Goal: Find contact information: Find contact information

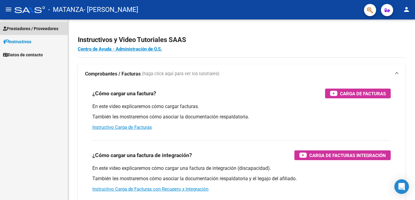
click at [55, 29] on span "Prestadores / Proveedores" at bounding box center [30, 28] width 55 height 7
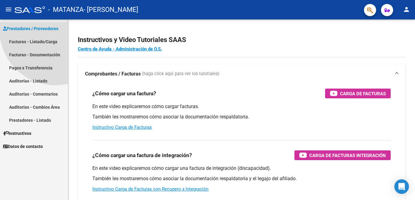
click at [55, 29] on span "Prestadores / Proveedores" at bounding box center [30, 28] width 55 height 7
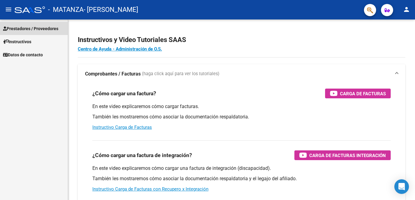
click at [55, 29] on span "Prestadores / Proveedores" at bounding box center [30, 28] width 55 height 7
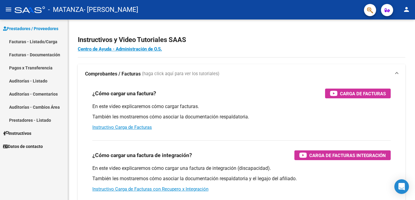
click at [53, 40] on link "Facturas - Listado/Carga" at bounding box center [34, 41] width 68 height 13
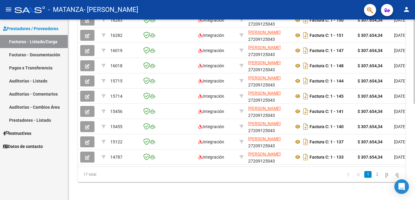
scroll to position [199, 0]
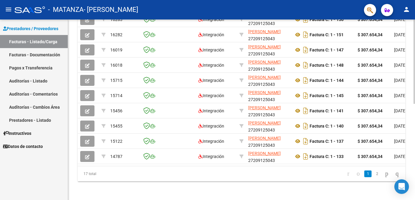
click at [415, 104] on div at bounding box center [415, 61] width 2 height 84
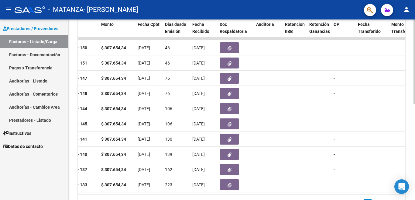
scroll to position [206, 0]
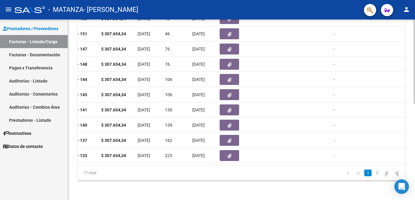
click at [415, 104] on div at bounding box center [415, 61] width 2 height 84
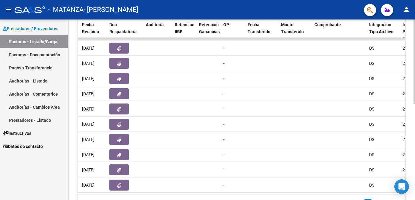
scroll to position [170, 0]
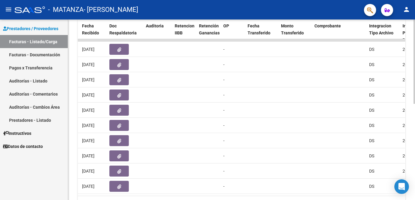
click at [415, 104] on div at bounding box center [415, 61] width 2 height 84
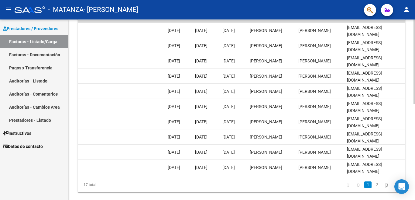
scroll to position [189, 0]
click at [415, 104] on div at bounding box center [415, 61] width 2 height 84
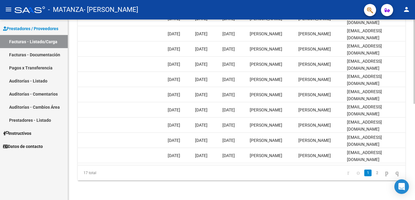
scroll to position [206, 0]
click at [415, 104] on div at bounding box center [415, 61] width 2 height 84
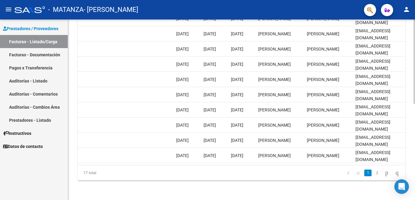
scroll to position [0, 954]
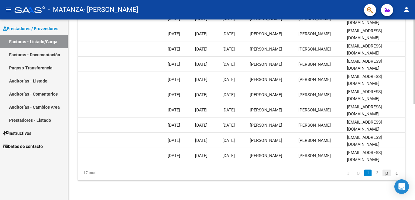
click at [385, 170] on icon "go to next page" at bounding box center [387, 172] width 5 height 7
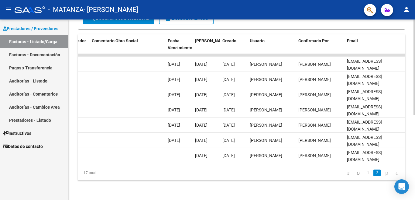
scroll to position [160, 0]
click at [415, 115] on div at bounding box center [415, 66] width 2 height 95
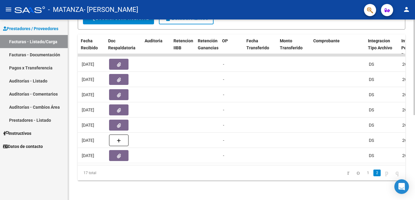
scroll to position [0, 371]
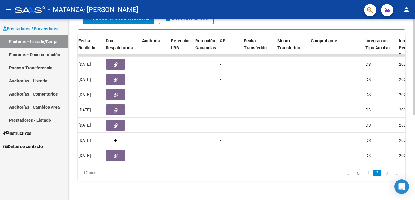
click at [415, 115] on div at bounding box center [415, 66] width 2 height 95
click at [46, 67] on link "Pagos x Transferencia" at bounding box center [34, 67] width 68 height 13
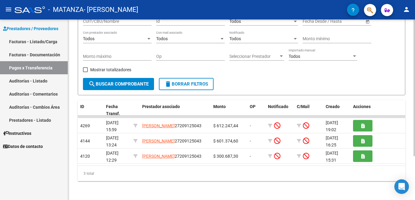
scroll to position [58, 0]
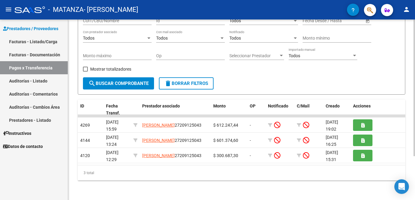
click at [415, 126] on div at bounding box center [415, 87] width 2 height 137
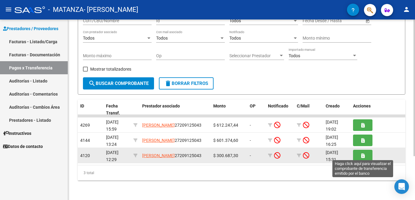
click at [364, 153] on icon "button" at bounding box center [363, 155] width 3 height 5
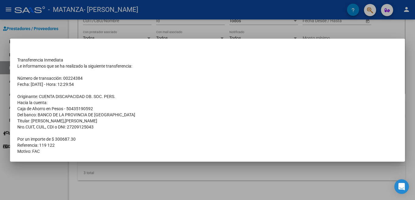
click at [396, 30] on div at bounding box center [207, 100] width 415 height 200
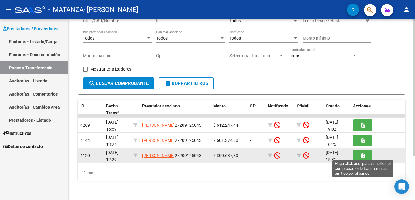
click at [366, 155] on button "button" at bounding box center [362, 155] width 19 height 11
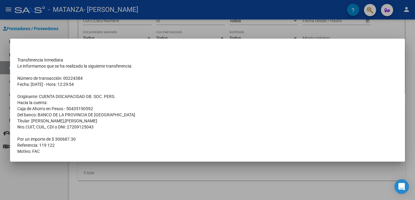
click at [358, 155] on mat-dialog-container "Transferencia Inmediata Le informamos que se ha realizado la siguiente transfer…" at bounding box center [207, 100] width 395 height 123
click at [386, 28] on div at bounding box center [207, 100] width 415 height 200
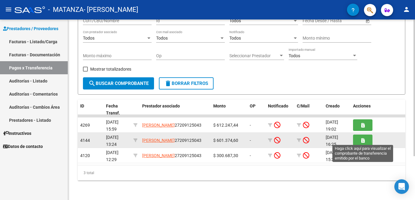
click at [365, 137] on button "button" at bounding box center [362, 139] width 19 height 11
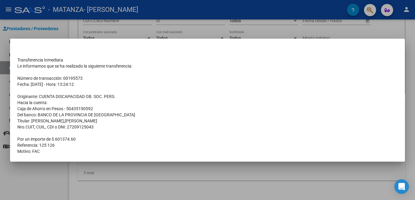
click at [398, 29] on div at bounding box center [207, 100] width 415 height 200
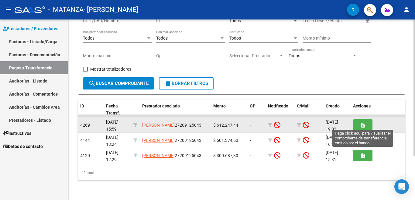
click at [364, 123] on icon "button" at bounding box center [363, 125] width 3 height 5
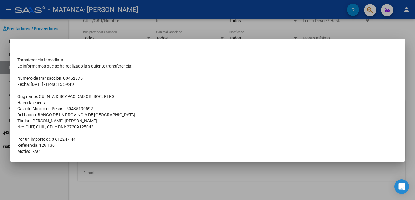
click at [383, 48] on mat-dialog-content "Transferencia Inmediata Le informamos que se ha realizado la siguiente transfer…" at bounding box center [207, 100] width 395 height 108
click at [389, 34] on div at bounding box center [207, 100] width 415 height 200
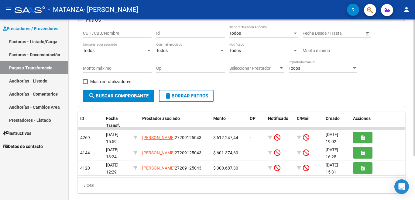
scroll to position [45, 0]
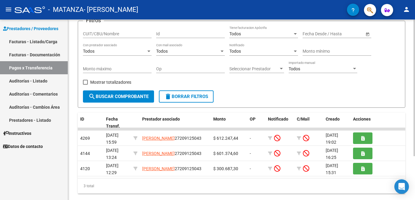
click at [415, 69] on div at bounding box center [415, 87] width 2 height 137
click at [47, 144] on link "Datos de contacto" at bounding box center [34, 146] width 68 height 13
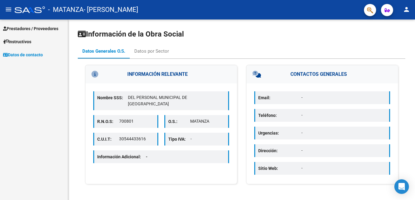
drag, startPoint x: 415, startPoint y: 43, endPoint x: 415, endPoint y: 71, distance: 28.0
click at [415, 71] on div "Información de la Obra Social Datos Generales O.S. Datos por Sector INFORMACIÓN…" at bounding box center [241, 109] width 347 height 180
click at [391, 41] on div "Información de la Obra Social Datos Generales O.S. Datos por Sector INFORMACIÓN…" at bounding box center [242, 107] width 328 height 156
click at [386, 9] on icon "button" at bounding box center [387, 10] width 5 height 5
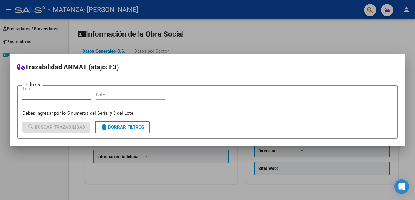
click at [372, 12] on div at bounding box center [207, 100] width 415 height 200
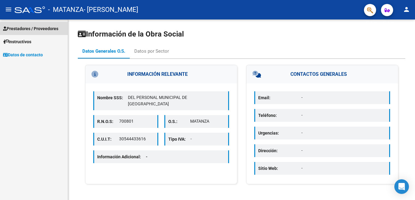
click at [58, 29] on span "Prestadores / Proveedores" at bounding box center [30, 28] width 55 height 7
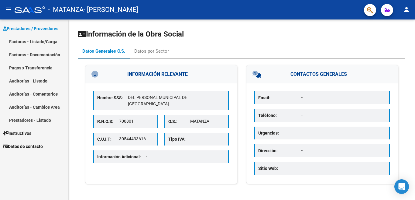
click at [51, 32] on span "Prestadores / Proveedores" at bounding box center [30, 28] width 55 height 7
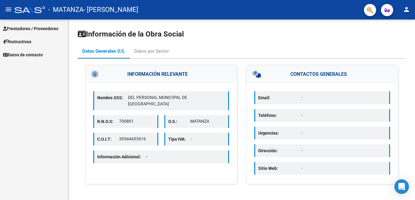
click at [5, 8] on mat-icon "menu" at bounding box center [8, 9] width 7 height 7
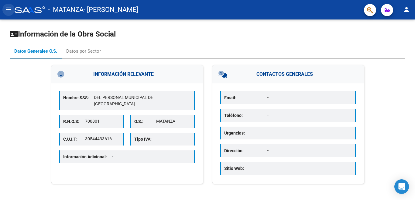
click at [11, 10] on mat-icon "menu" at bounding box center [8, 9] width 7 height 7
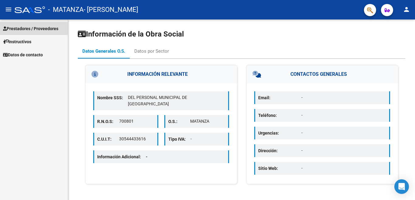
click at [11, 28] on span "Prestadores / Proveedores" at bounding box center [30, 28] width 55 height 7
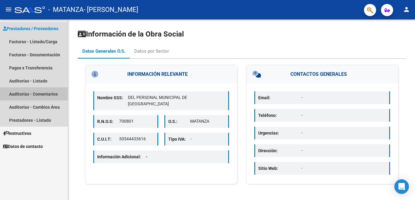
click at [21, 92] on link "Auditorías - Comentarios" at bounding box center [34, 93] width 68 height 13
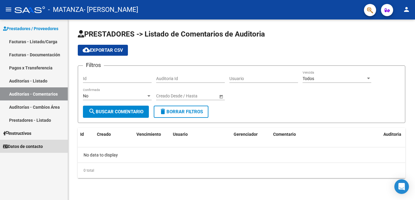
click at [49, 142] on link "Datos de contacto" at bounding box center [34, 146] width 68 height 13
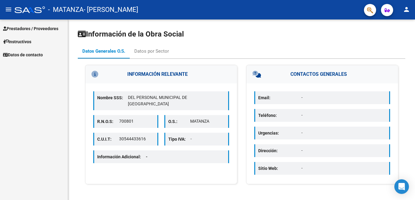
click at [290, 95] on p "Email:" at bounding box center [279, 97] width 43 height 7
click at [288, 100] on p "Email:" at bounding box center [279, 97] width 43 height 7
click at [8, 9] on mat-icon "menu" at bounding box center [8, 9] width 7 height 7
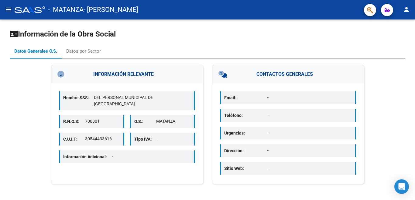
click at [8, 9] on mat-icon "menu" at bounding box center [8, 9] width 7 height 7
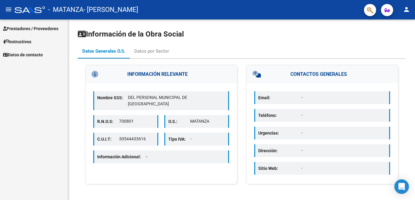
click at [11, 26] on span "Prestadores / Proveedores" at bounding box center [30, 28] width 55 height 7
